Goal: Task Accomplishment & Management: Manage account settings

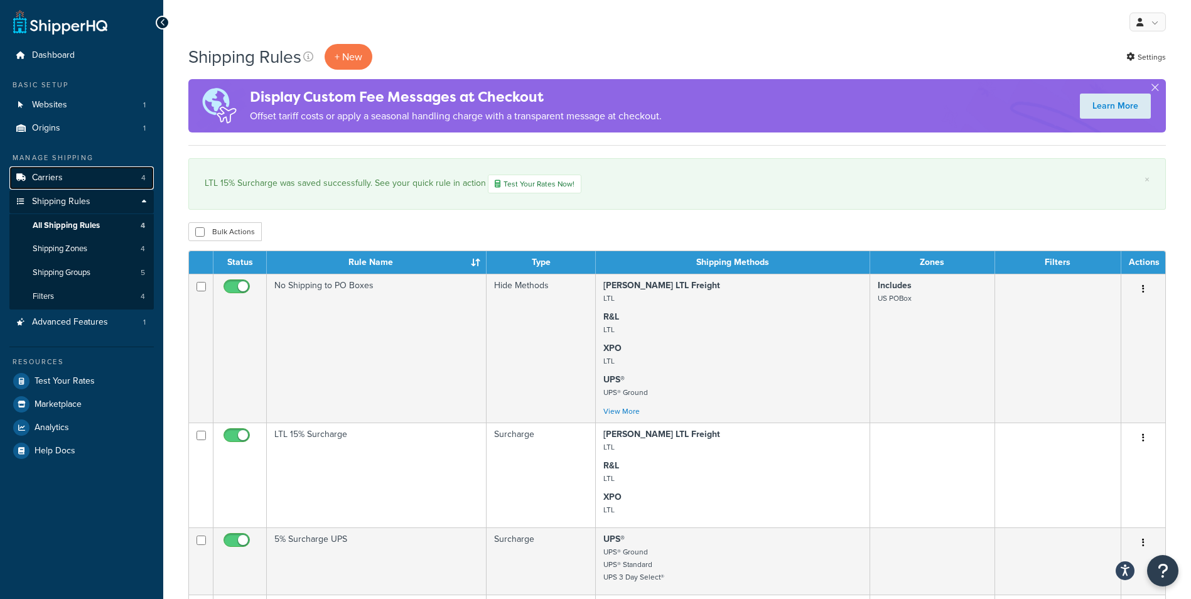
click at [75, 178] on link "Carriers 4" at bounding box center [81, 177] width 144 height 23
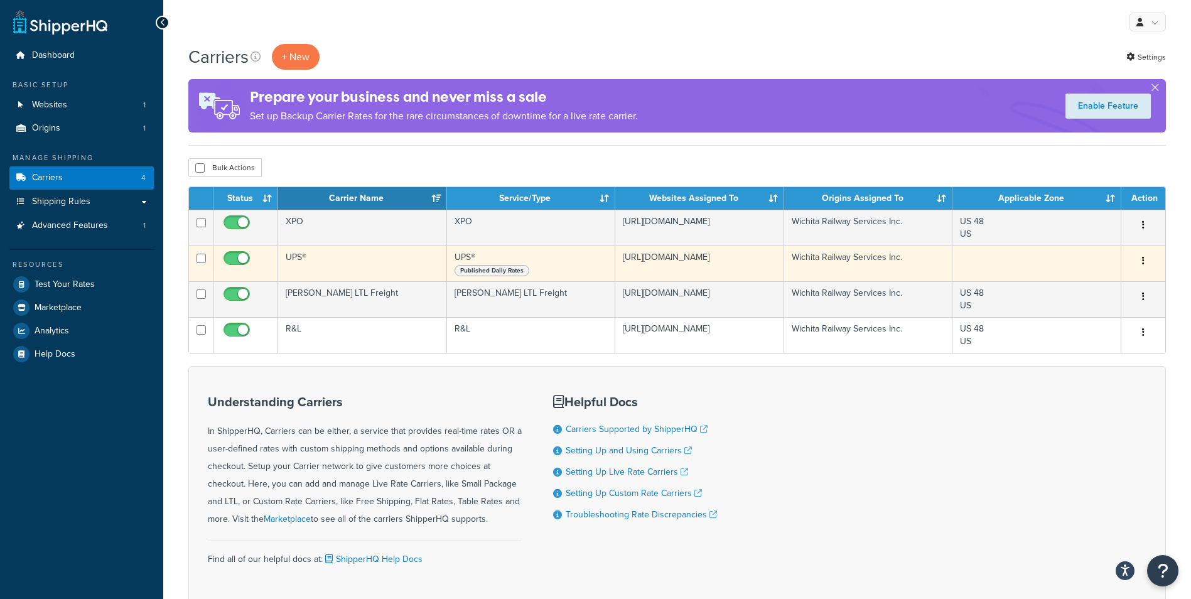
click at [377, 260] on td "UPS®" at bounding box center [362, 263] width 169 height 36
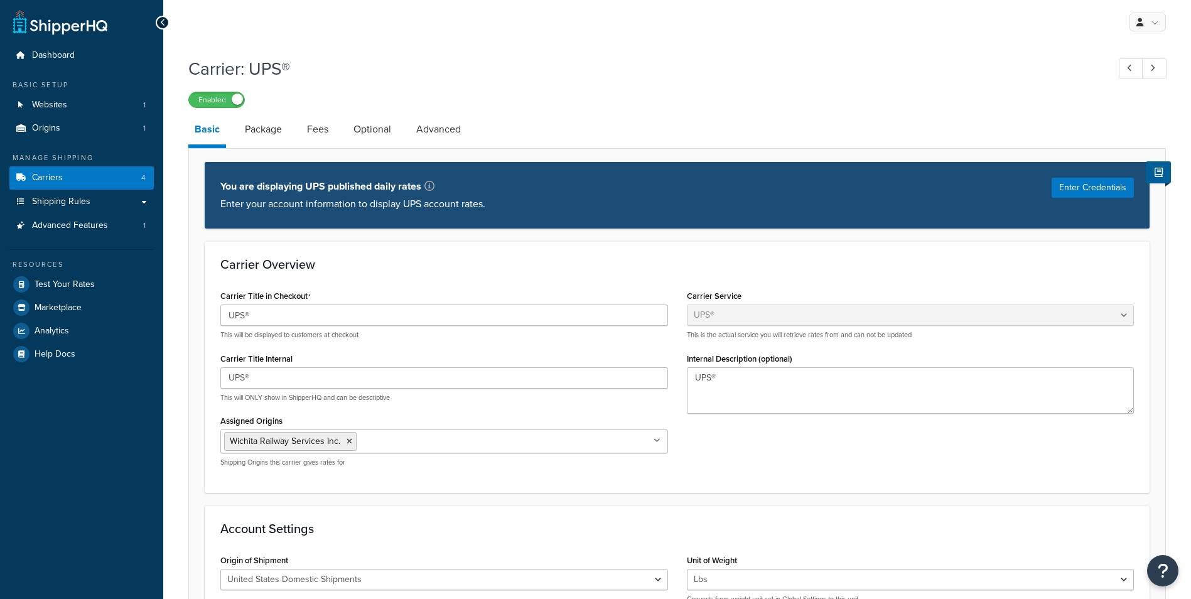
select select "ups"
click at [1068, 192] on button "Enter Credentials" at bounding box center [1092, 188] width 82 height 20
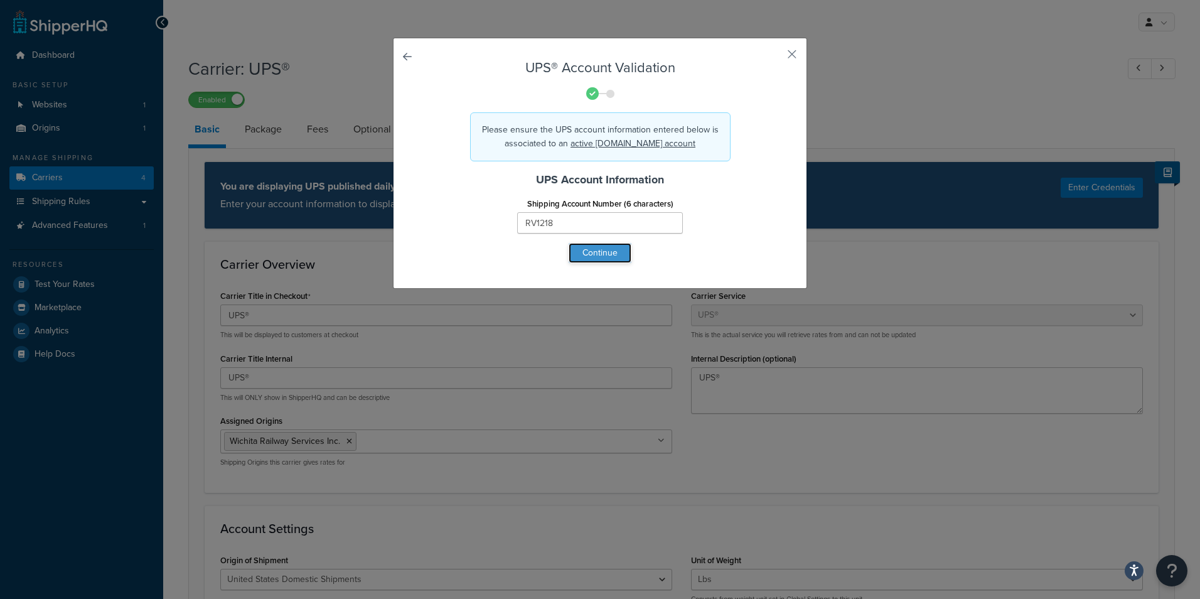
click at [599, 249] on button "Continue" at bounding box center [600, 253] width 63 height 20
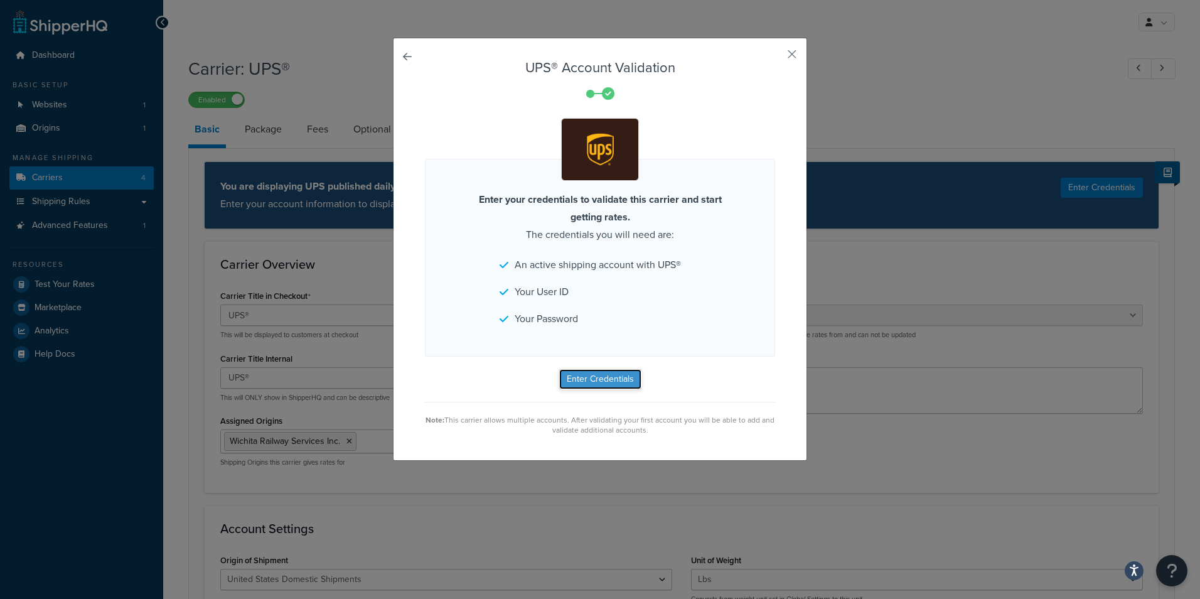
click at [587, 380] on button "Enter Credentials" at bounding box center [600, 379] width 82 height 20
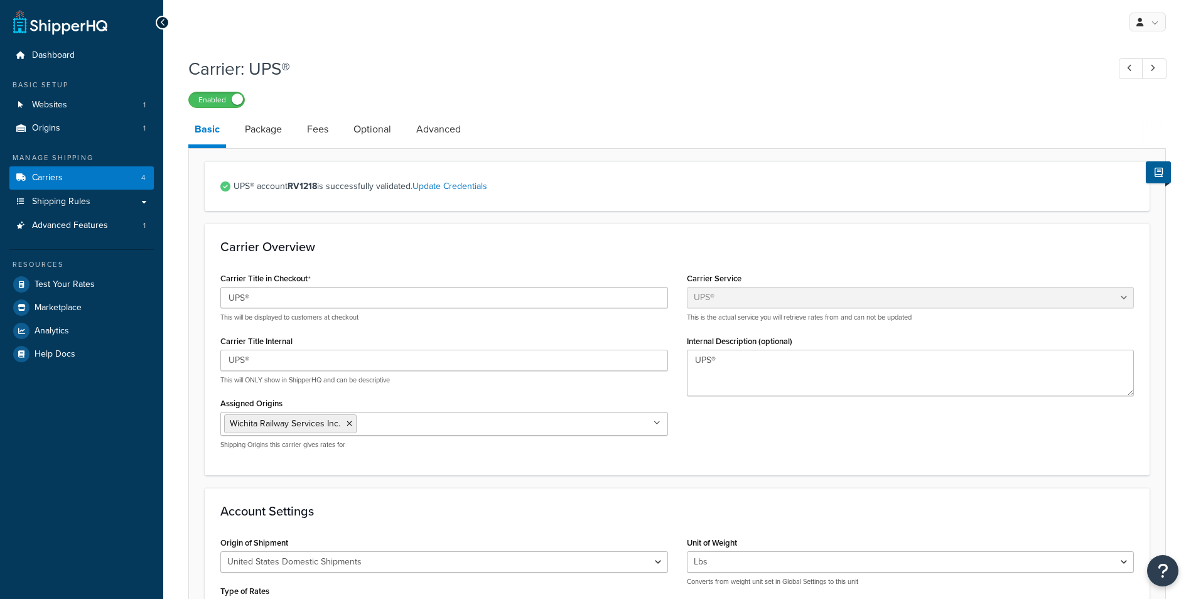
select select "ups"
click at [370, 249] on h3 "Carrier Overview" at bounding box center [676, 247] width 913 height 14
click at [384, 245] on h3 "Carrier Overview" at bounding box center [676, 247] width 913 height 14
click at [636, 58] on h1 "Carrier: UPS®" at bounding box center [641, 68] width 907 height 24
click at [653, 78] on h1 "Carrier: UPS®" at bounding box center [641, 68] width 907 height 24
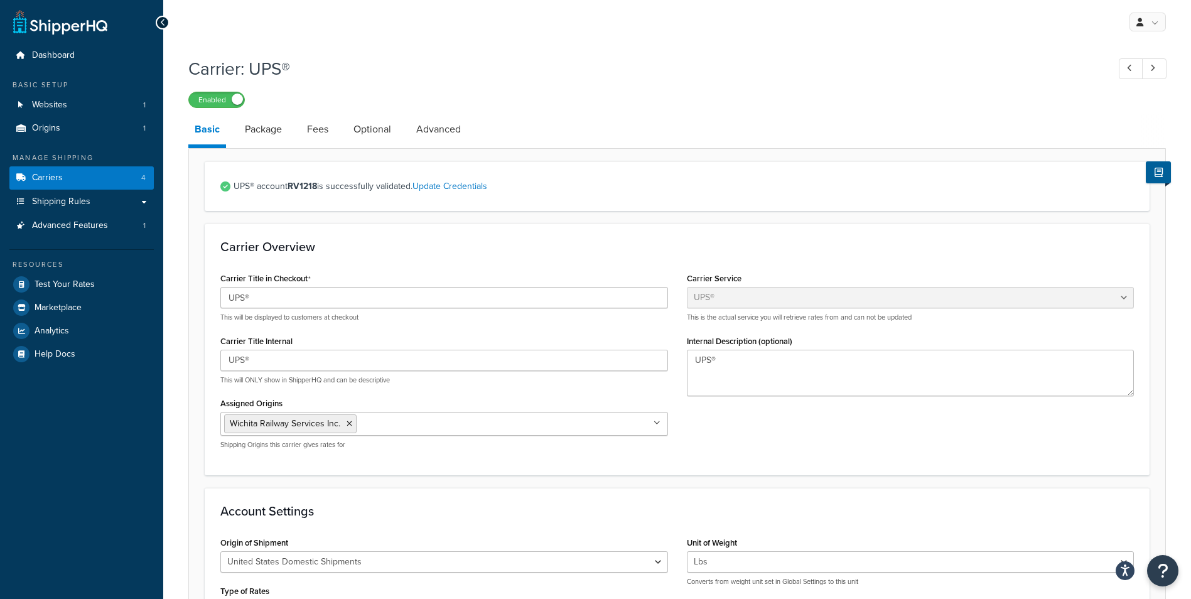
click at [660, 94] on div "Enabled" at bounding box center [676, 99] width 977 height 18
click at [663, 104] on div "Enabled" at bounding box center [676, 99] width 977 height 18
click at [712, 428] on div "Carrier Title in Checkout UPS® This will be displayed to customers at checkout …" at bounding box center [677, 364] width 932 height 190
click at [706, 414] on div "Carrier Title in Checkout UPS® This will be displayed to customers at checkout …" at bounding box center [677, 364] width 932 height 190
click at [786, 248] on h3 "Carrier Overview" at bounding box center [676, 247] width 913 height 14
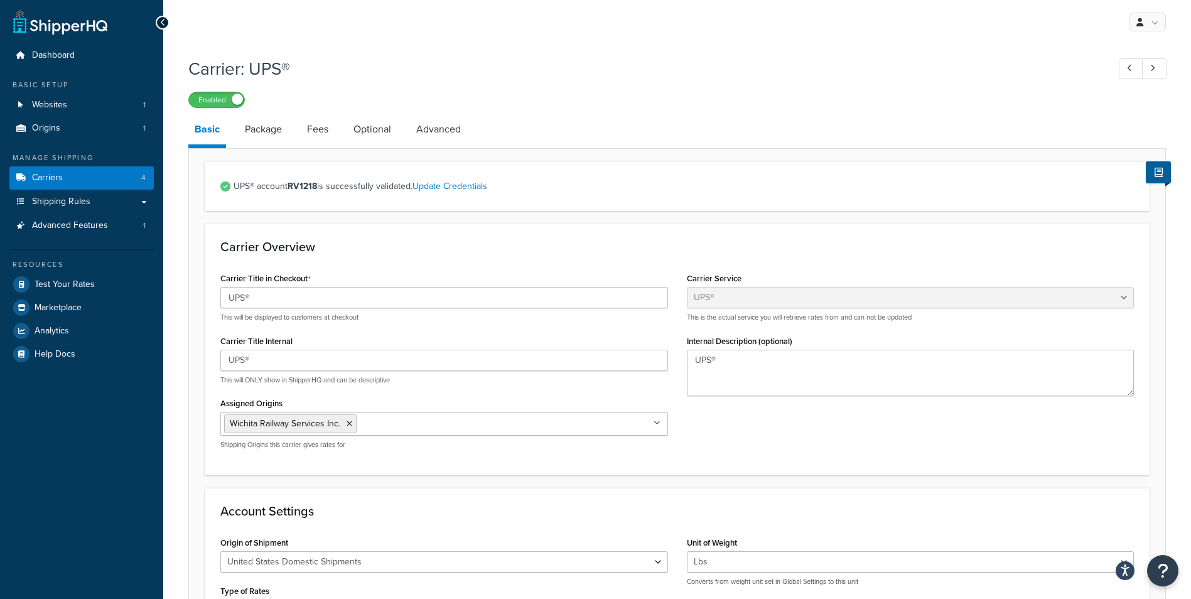
click at [750, 244] on h3 "Carrier Overview" at bounding box center [676, 247] width 913 height 14
click at [663, 189] on span "UPS® account RV1218 is successfully validated. Update Credentials" at bounding box center [683, 187] width 900 height 18
click at [638, 183] on span "UPS® account RV1218 is successfully validated. Update Credentials" at bounding box center [683, 187] width 900 height 18
click at [590, 183] on span "UPS® account RV1218 is successfully validated. Update Credentials" at bounding box center [683, 187] width 900 height 18
click at [572, 183] on span "UPS® account RV1218 is successfully validated. Update Credentials" at bounding box center [683, 187] width 900 height 18
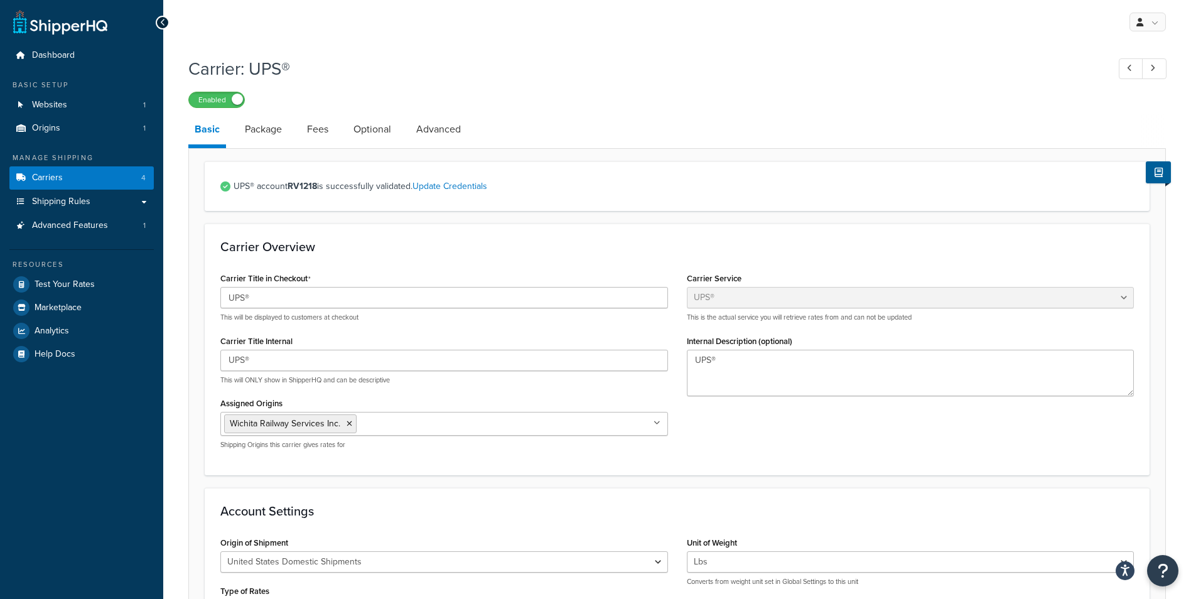
click at [651, 84] on div "Carrier: UPS® Enabled" at bounding box center [676, 79] width 977 height 58
click at [636, 75] on h1 "Carrier: UPS®" at bounding box center [641, 68] width 907 height 24
drag, startPoint x: 593, startPoint y: 75, endPoint x: 566, endPoint y: 73, distance: 27.0
click at [591, 75] on h1 "Carrier: UPS®" at bounding box center [641, 68] width 907 height 24
click at [565, 73] on h1 "Carrier: UPS®" at bounding box center [641, 68] width 907 height 24
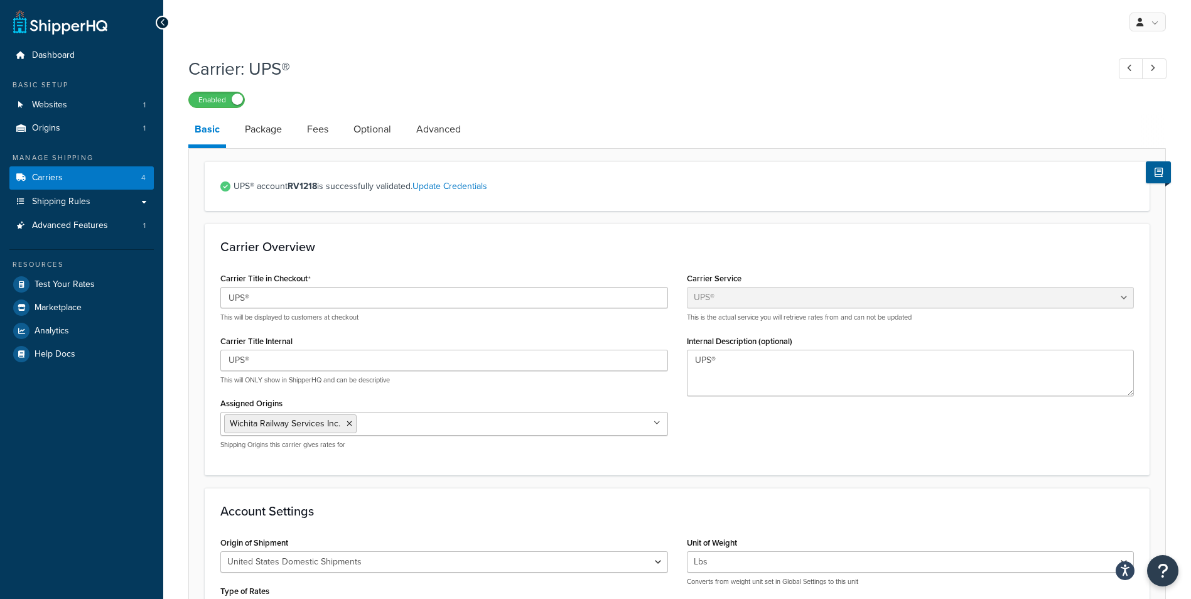
click at [385, 51] on div "Carrier: UPS® Enabled" at bounding box center [676, 79] width 977 height 58
click at [427, 60] on h1 "Carrier: UPS®" at bounding box center [641, 68] width 907 height 24
